Goal: Transaction & Acquisition: Purchase product/service

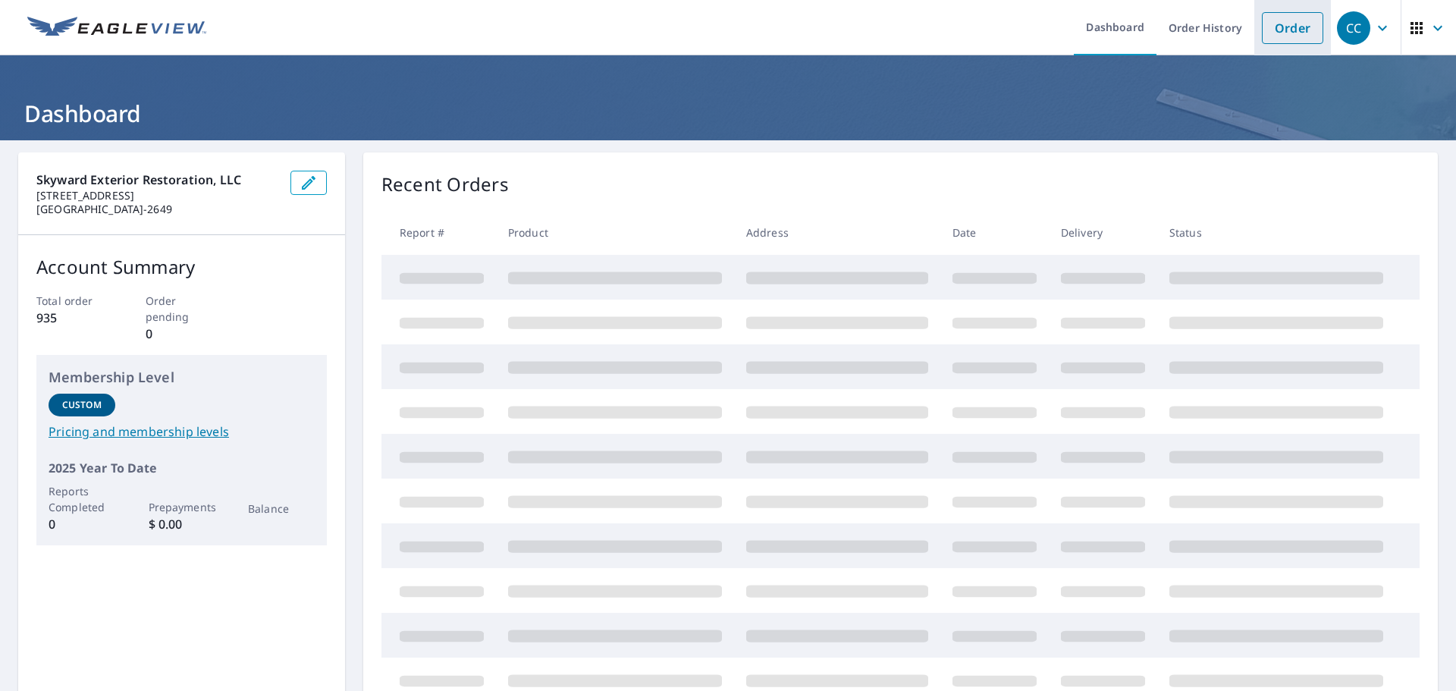
click at [1273, 35] on link "Order" at bounding box center [1292, 28] width 61 height 32
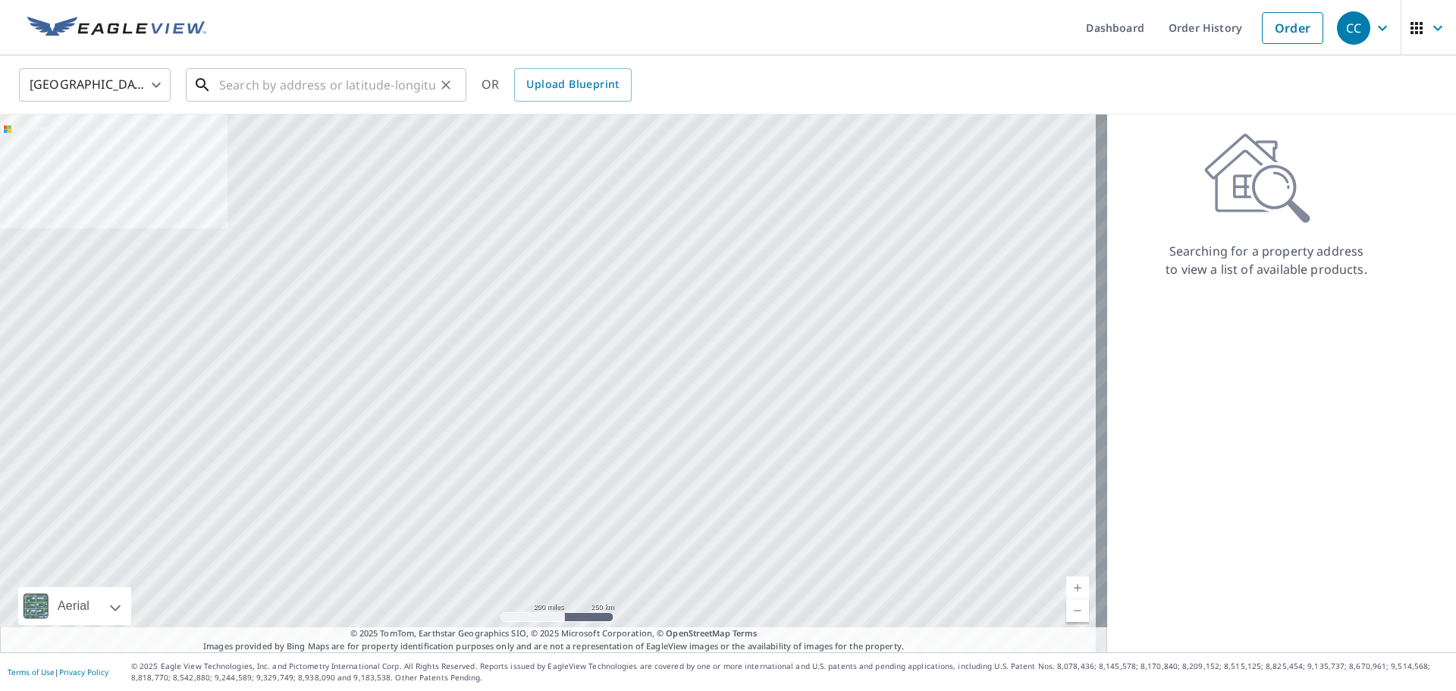
click at [292, 86] on input "text" at bounding box center [327, 85] width 216 height 42
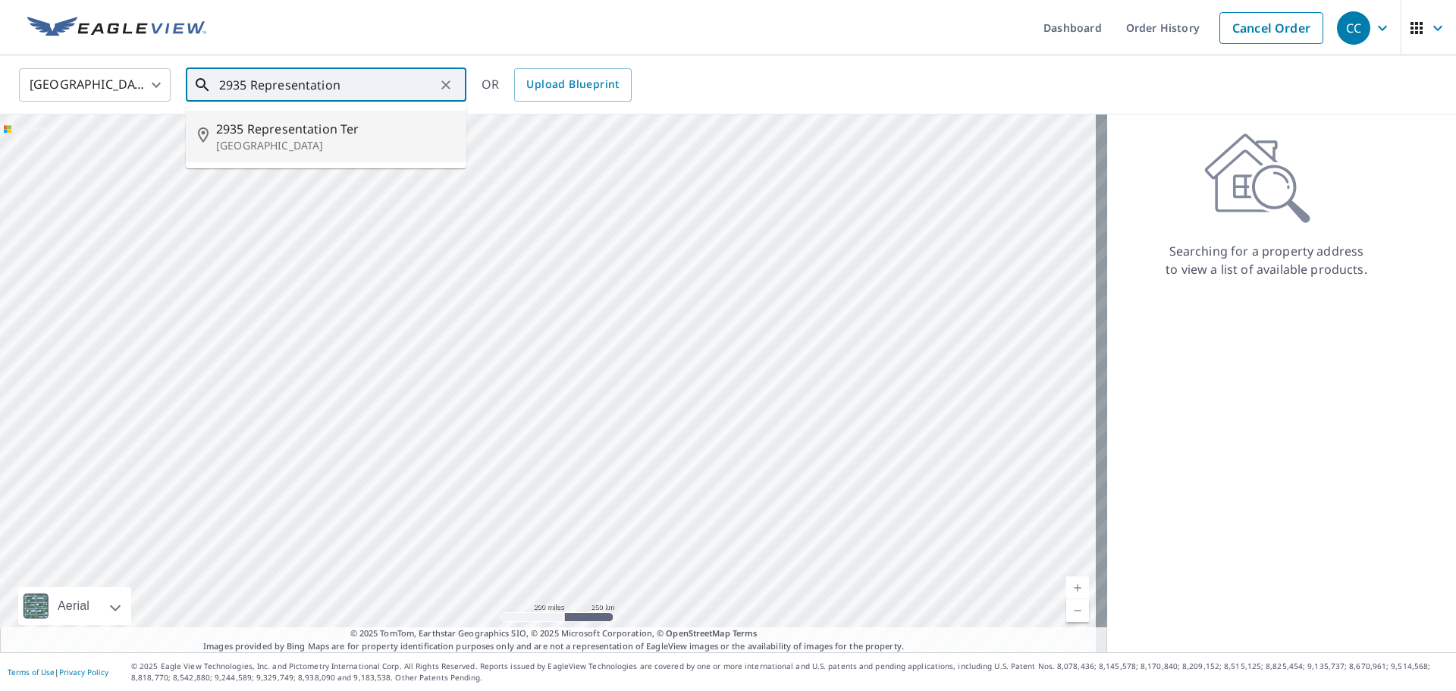
click at [265, 140] on p "[GEOGRAPHIC_DATA]" at bounding box center [335, 145] width 238 height 15
type input "[STREET_ADDRESS]"
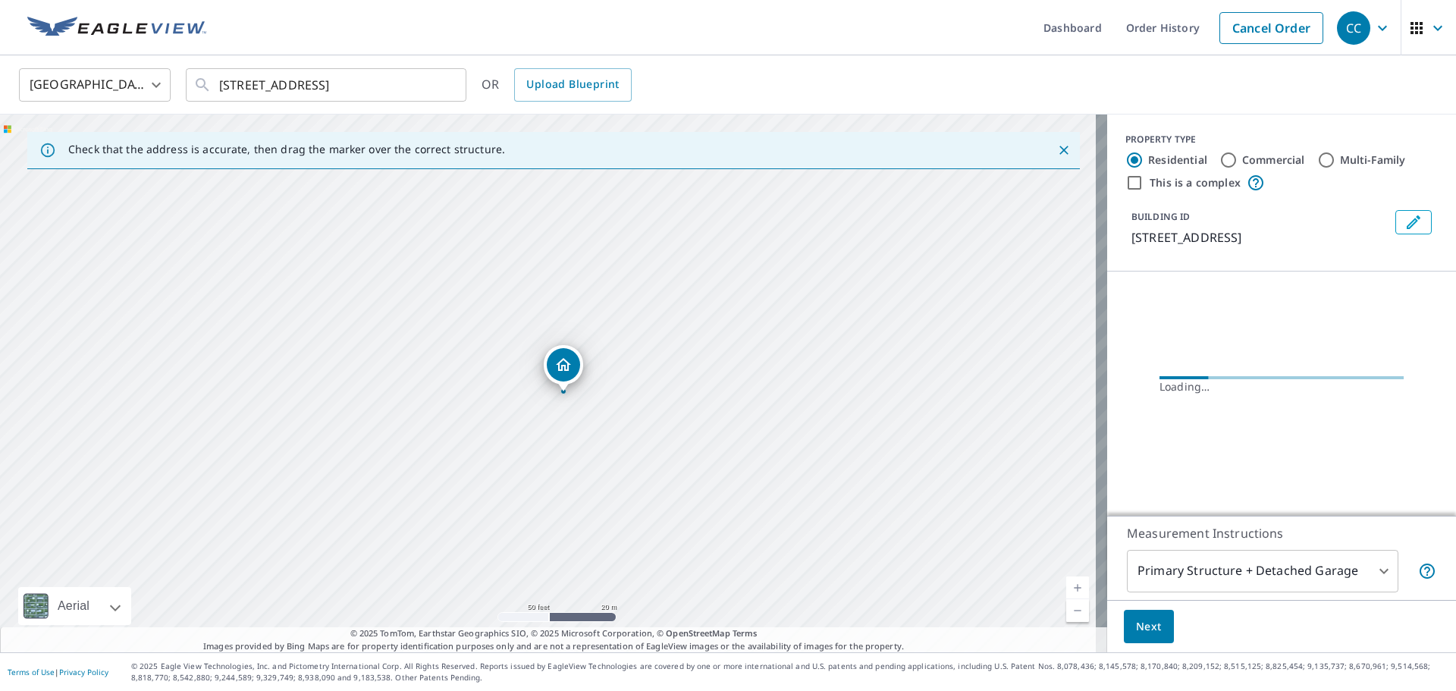
drag, startPoint x: 607, startPoint y: 435, endPoint x: 594, endPoint y: 388, distance: 48.8
click at [594, 388] on div "[STREET_ADDRESS]" at bounding box center [553, 384] width 1107 height 538
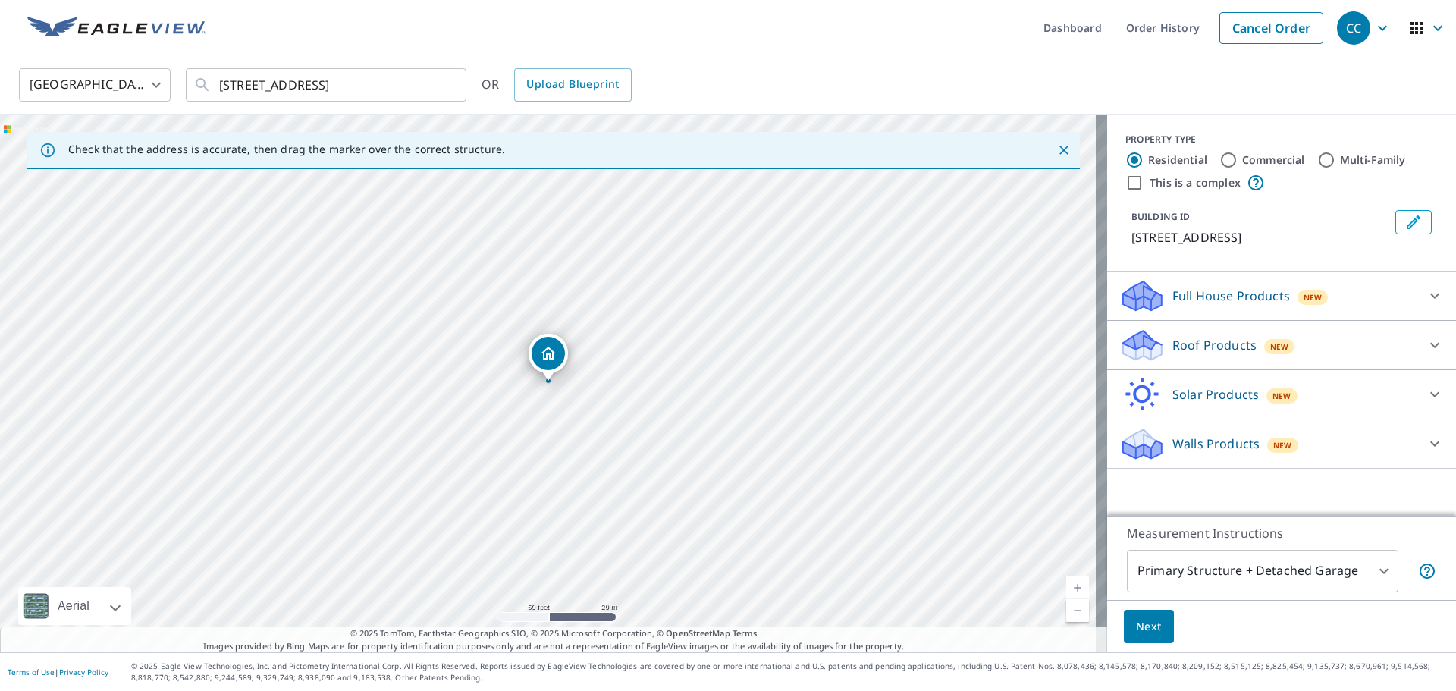
click at [1216, 354] on p "Roof Products" at bounding box center [1215, 345] width 84 height 18
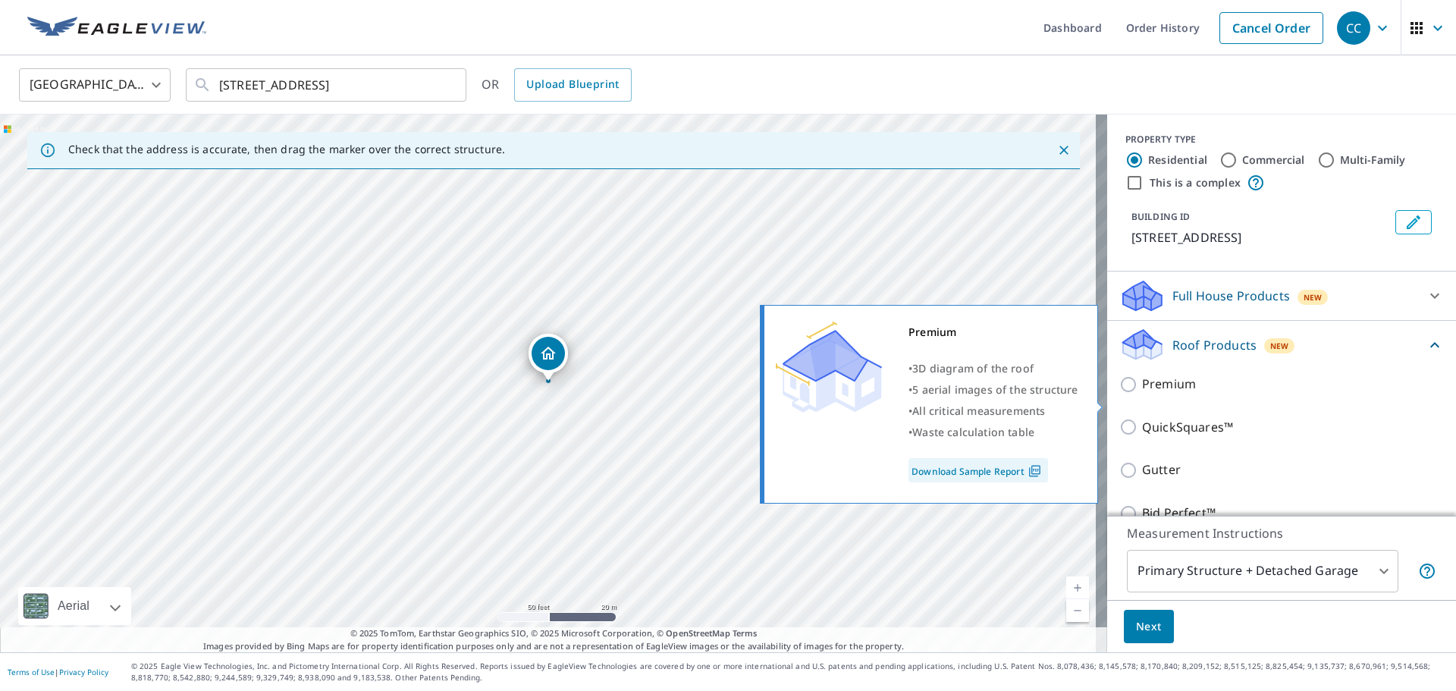
click at [1142, 394] on p "Premium" at bounding box center [1169, 384] width 54 height 19
click at [1139, 394] on input "Premium" at bounding box center [1131, 384] width 23 height 18
checkbox input "true"
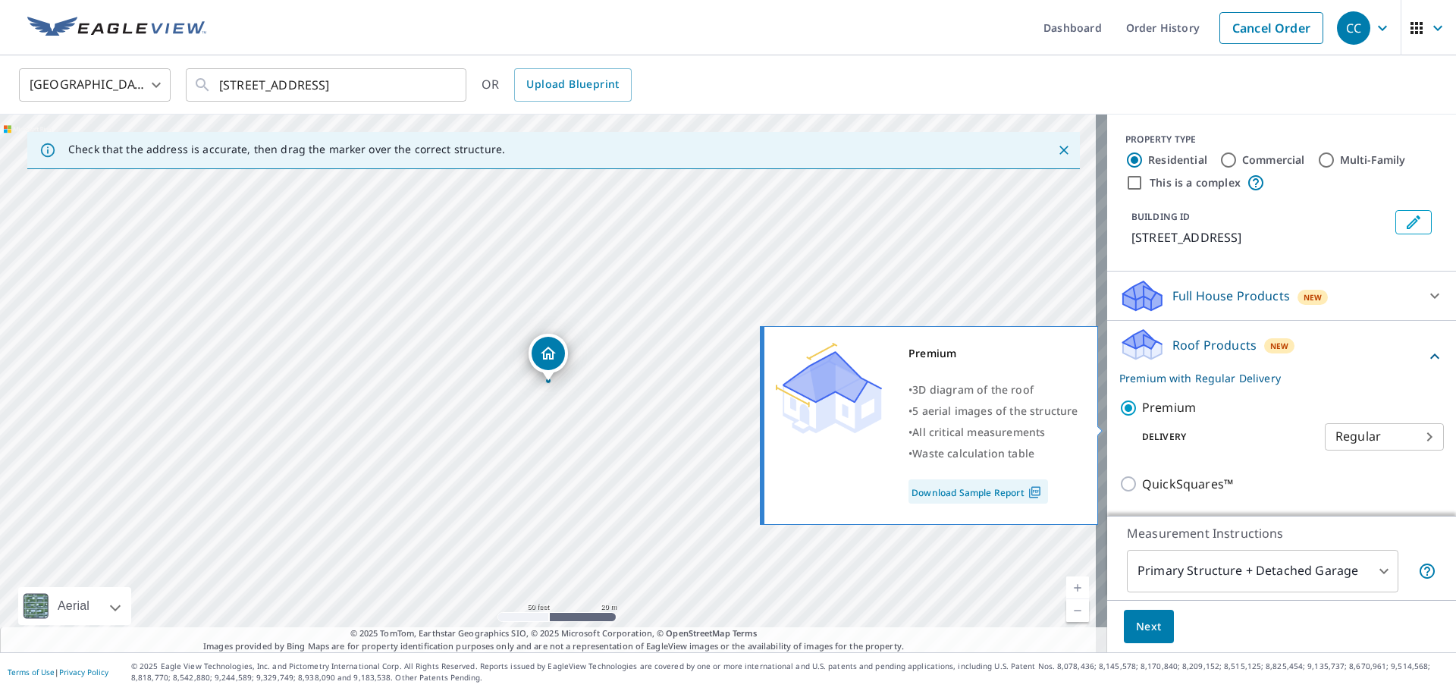
scroll to position [152, 0]
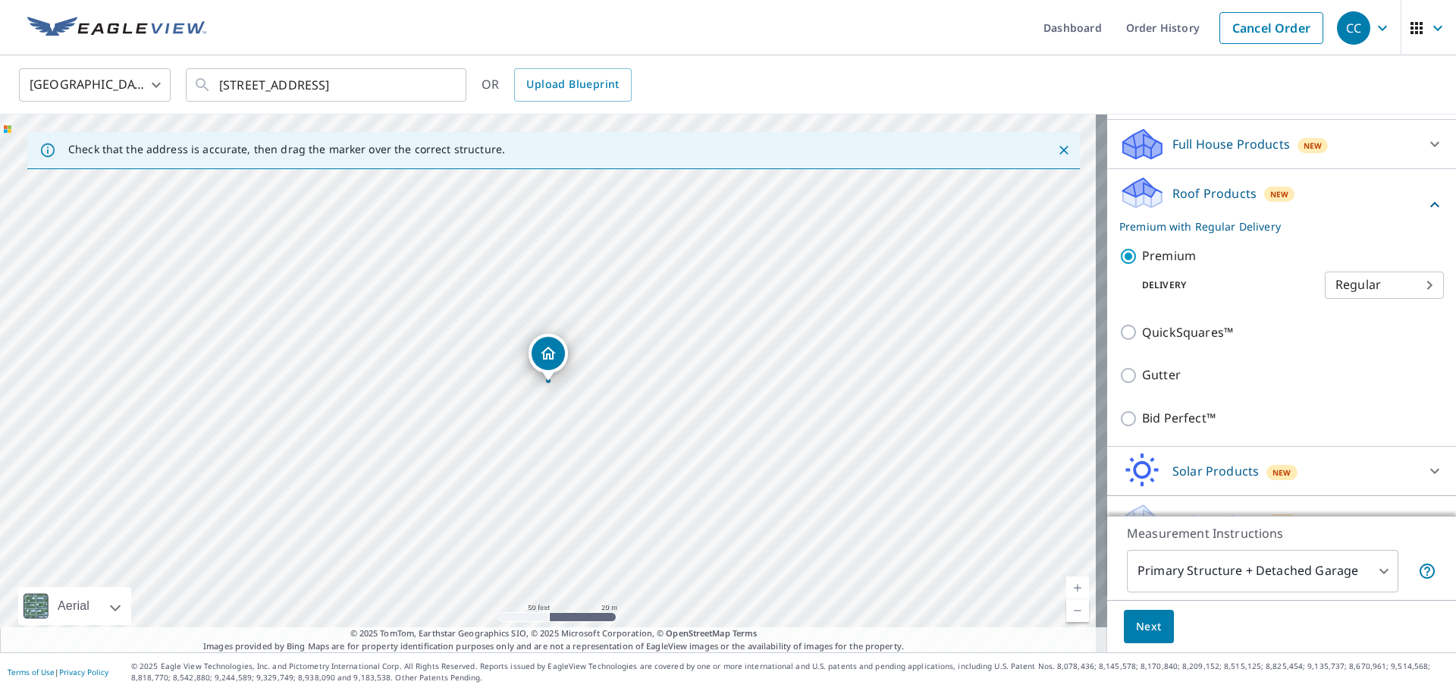
click at [1154, 617] on button "Next" at bounding box center [1149, 627] width 50 height 34
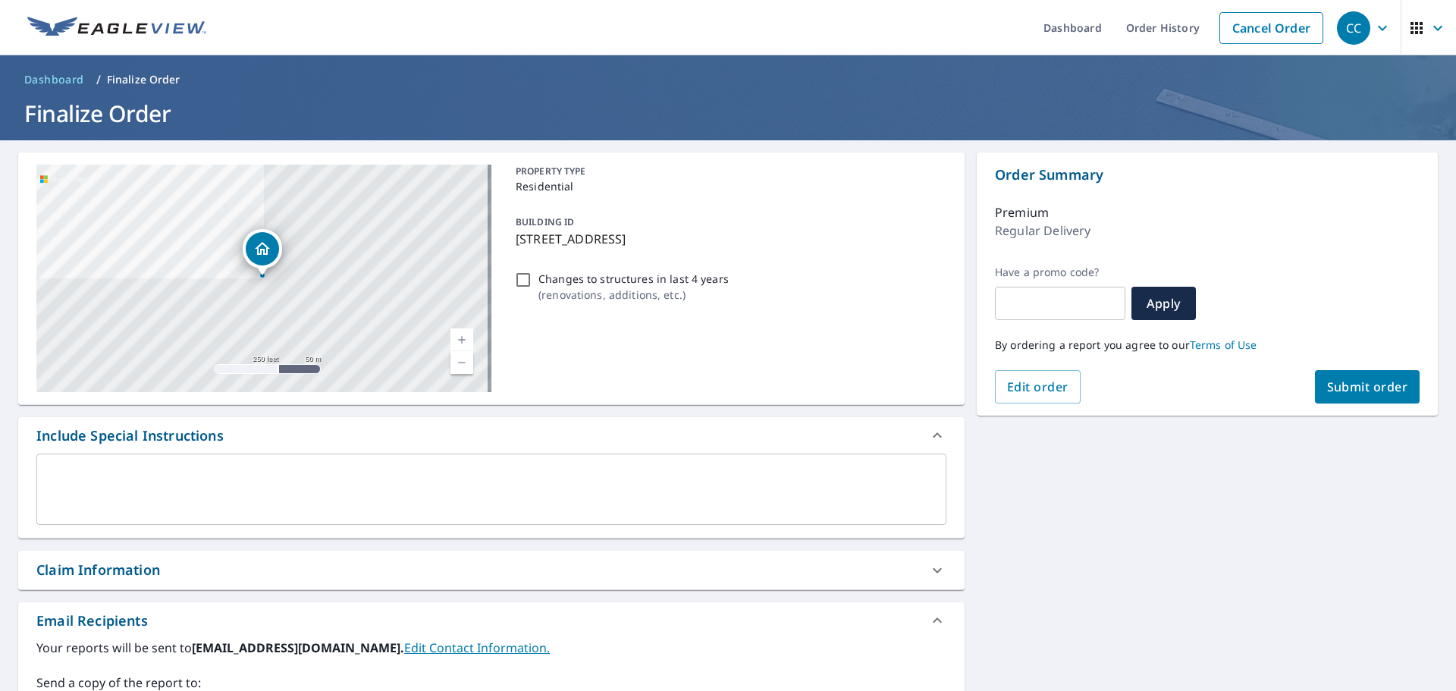
click at [1344, 395] on button "Submit order" at bounding box center [1367, 386] width 105 height 33
